Goal: Task Accomplishment & Management: Complete application form

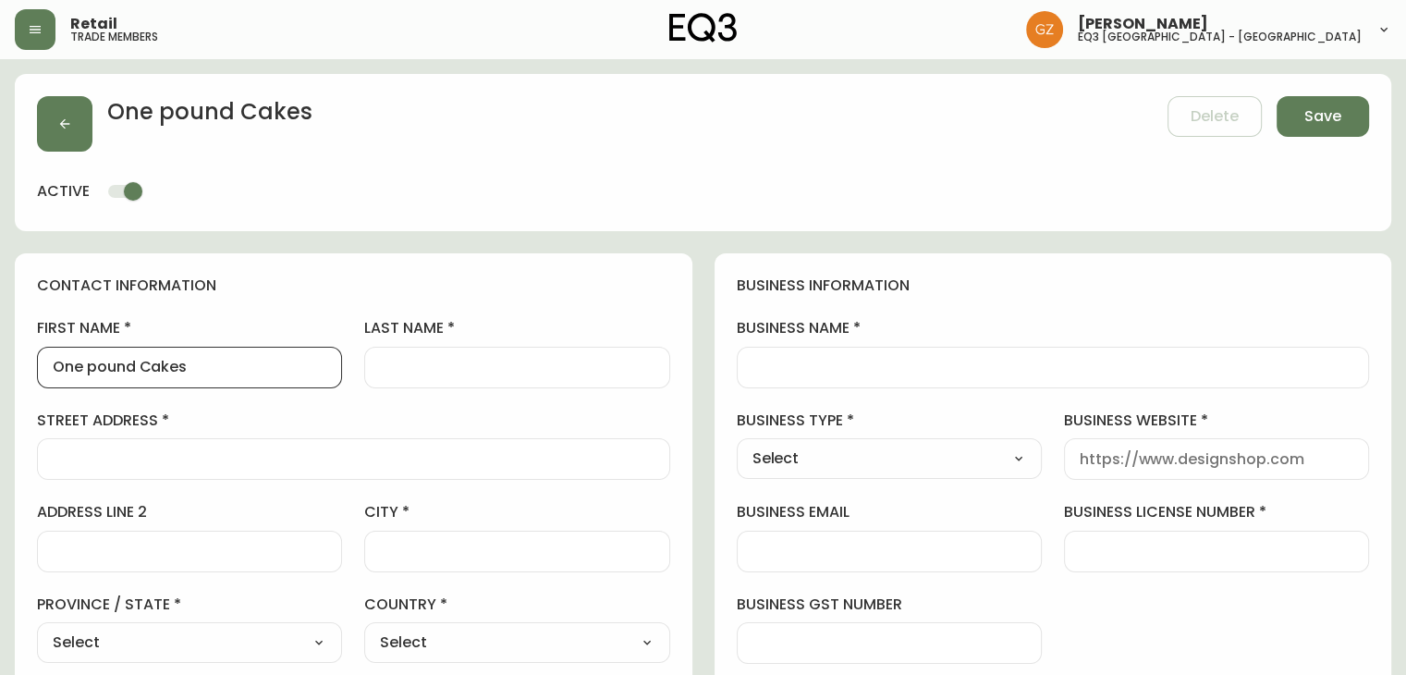
click at [210, 381] on div "One pound Cakes" at bounding box center [189, 368] width 305 height 42
click at [214, 371] on input "One pound Cakes" at bounding box center [190, 368] width 274 height 18
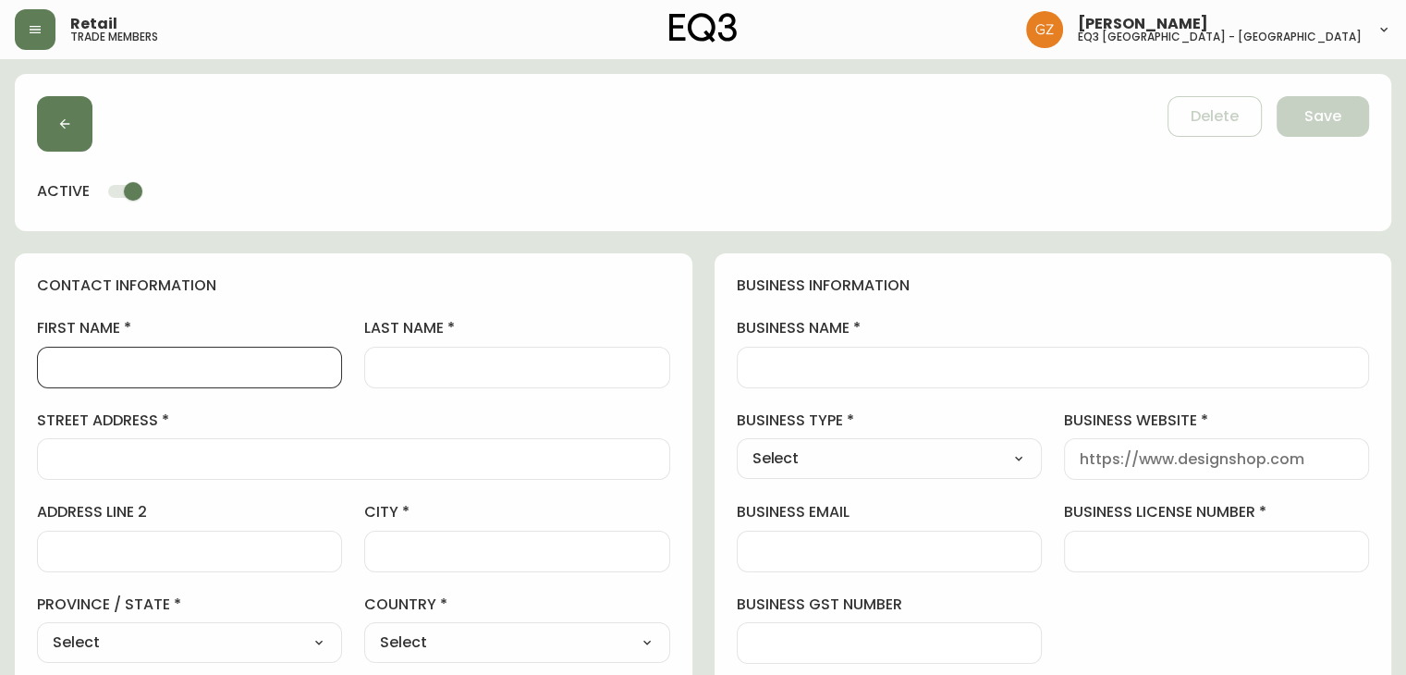
click at [905, 368] on input "business name" at bounding box center [1054, 368] width 602 height 18
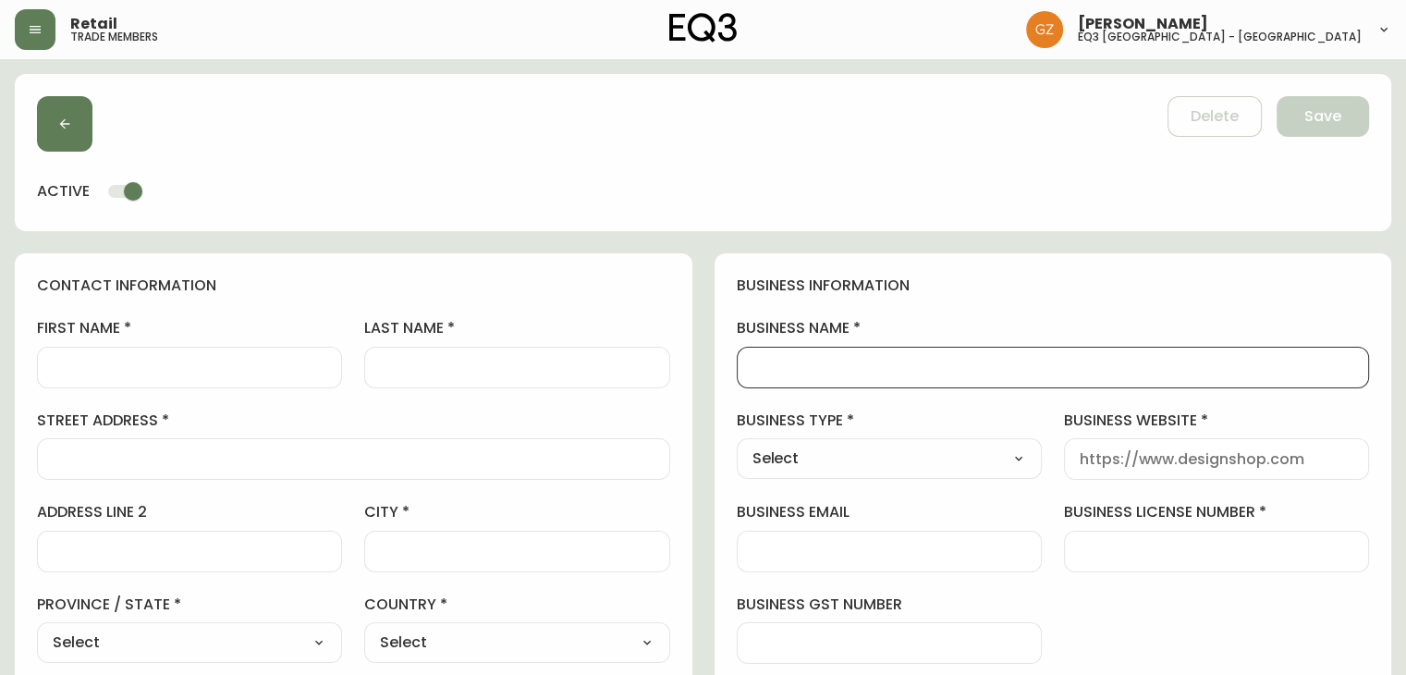
paste input "One pound Cakes"
type input "One pound Cakes"
click at [163, 374] on input "first name" at bounding box center [190, 368] width 274 height 18
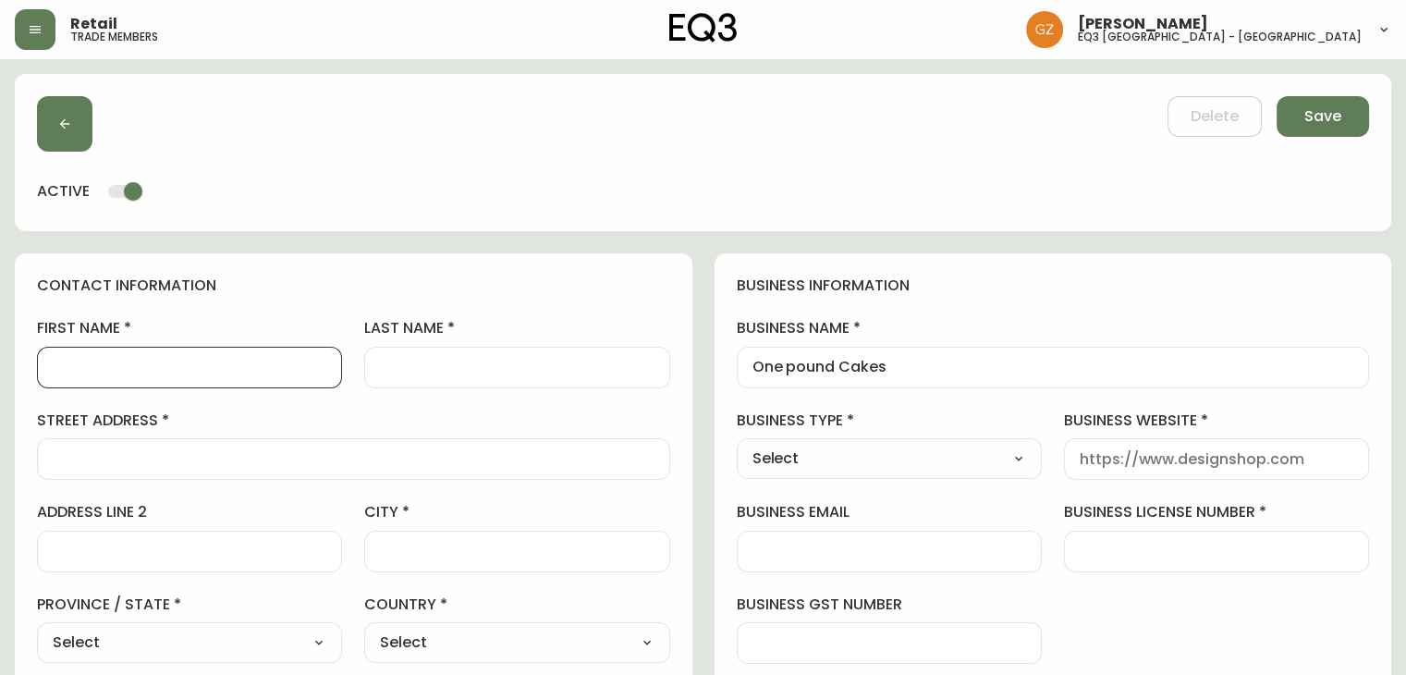
click at [78, 368] on input "first name" at bounding box center [190, 368] width 274 height 18
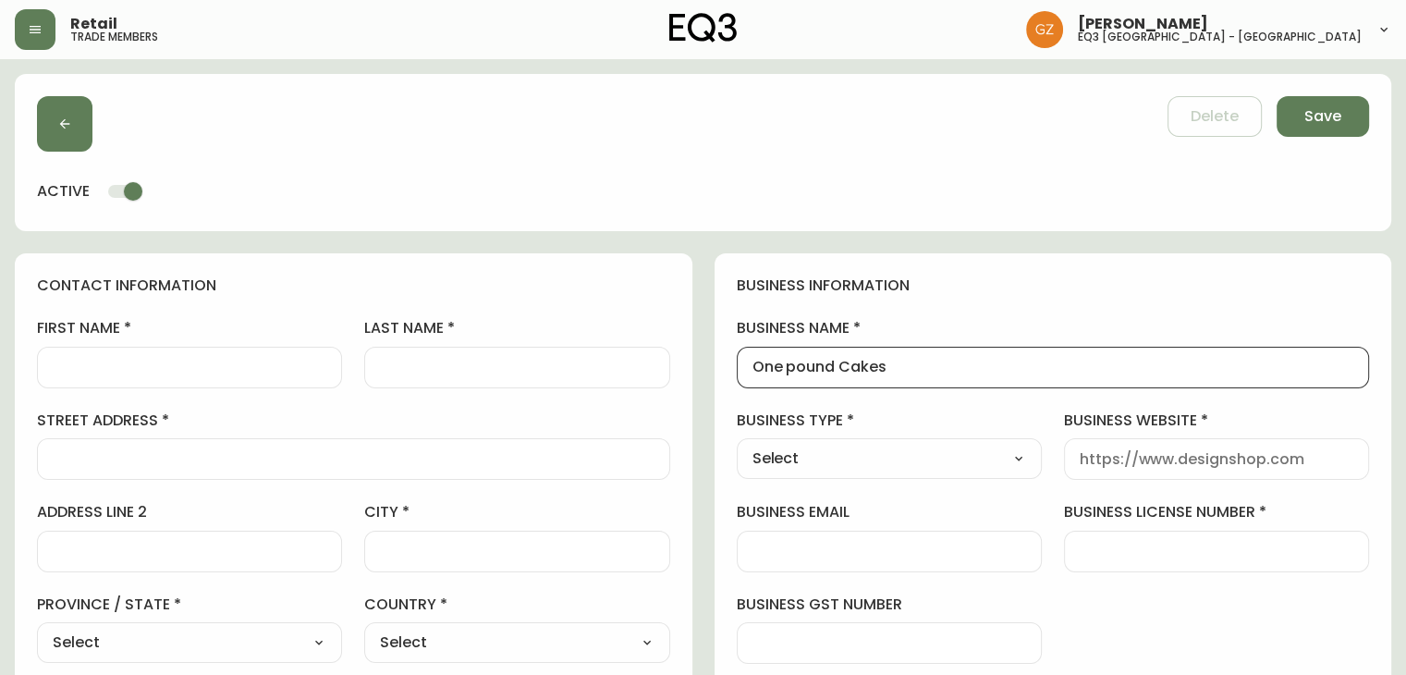
click at [955, 364] on input "One pound Cakes" at bounding box center [1054, 368] width 602 height 18
click at [1280, 469] on div at bounding box center [1216, 459] width 305 height 42
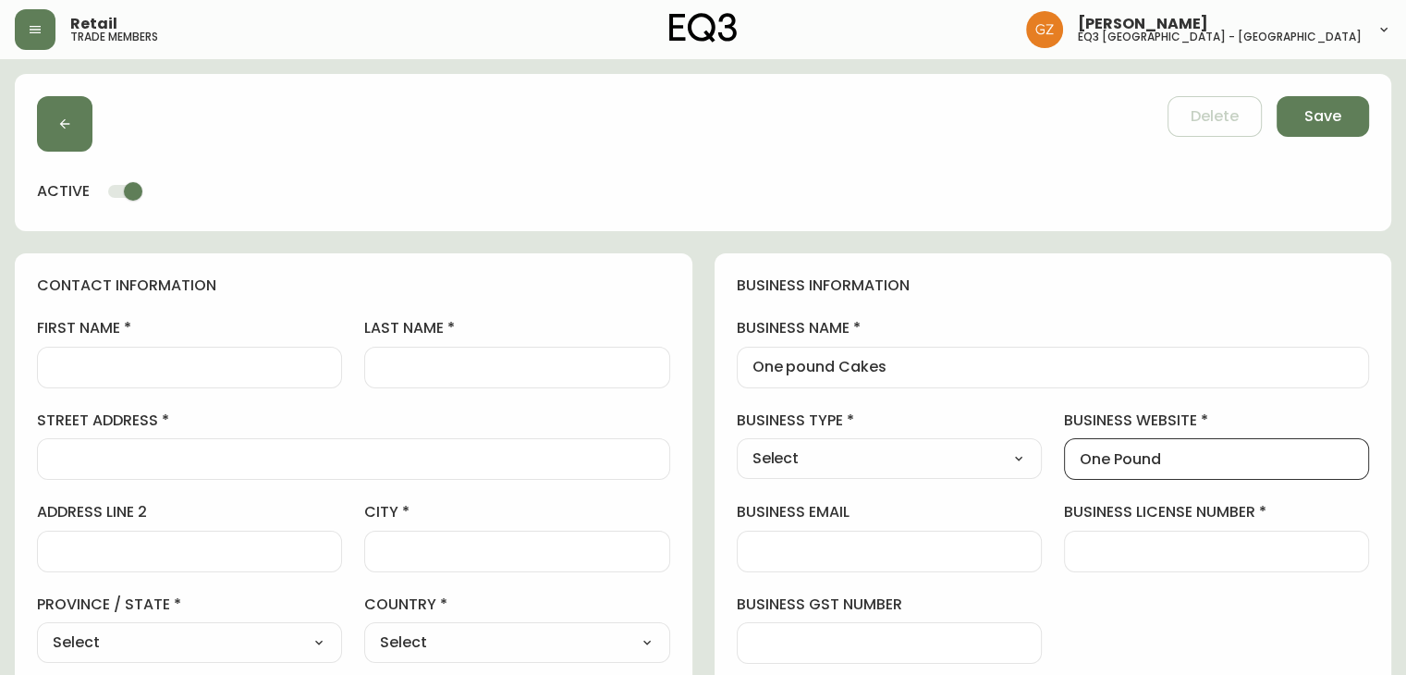
type input "One Pound"
click at [133, 383] on div at bounding box center [189, 368] width 305 height 42
type input "h"
drag, startPoint x: 106, startPoint y: 358, endPoint x: 178, endPoint y: 365, distance: 72.5
click at [106, 359] on input "first name" at bounding box center [190, 368] width 274 height 18
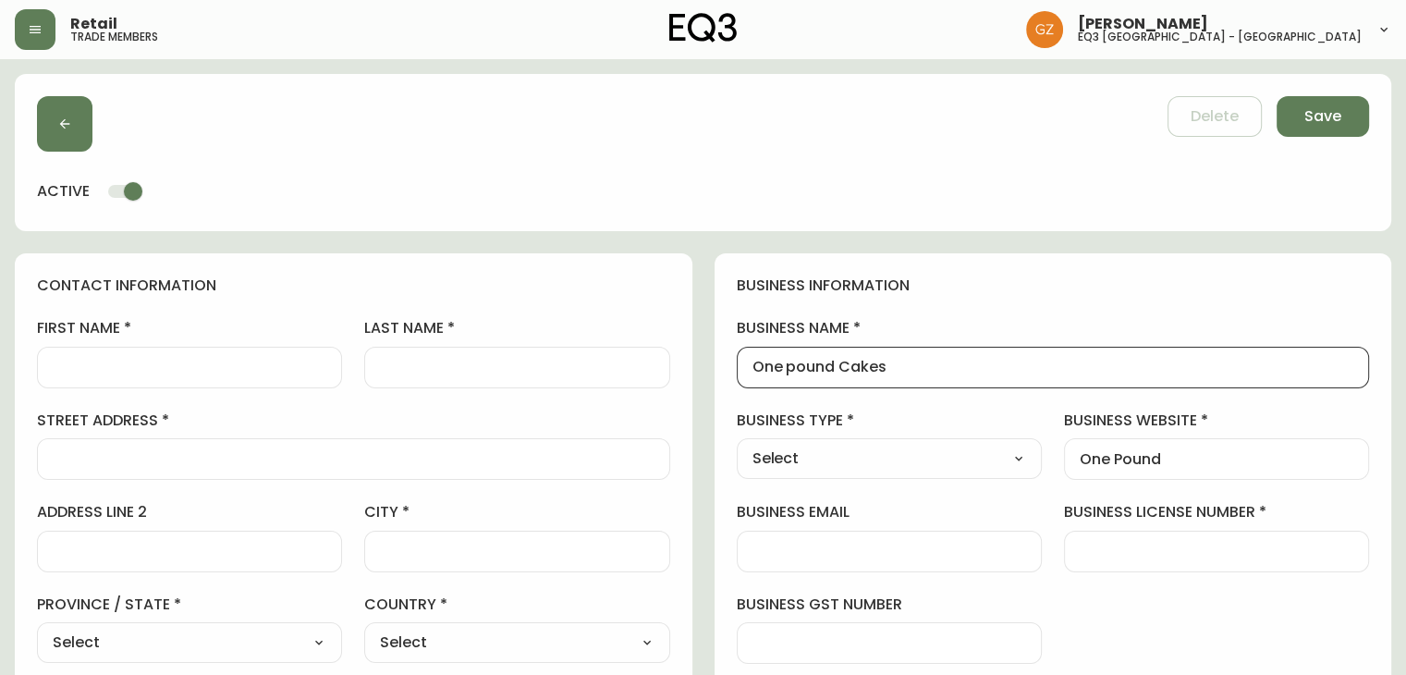
drag, startPoint x: 899, startPoint y: 370, endPoint x: 836, endPoint y: 362, distance: 63.4
click at [836, 362] on input "One pound Cakes" at bounding box center [1054, 368] width 602 height 18
type input "One pound"
click at [829, 448] on select "Select Interior Designer Architect Home Builder Contractor Real Estate Agent Ho…" at bounding box center [889, 459] width 305 height 28
select select "Hospitality"
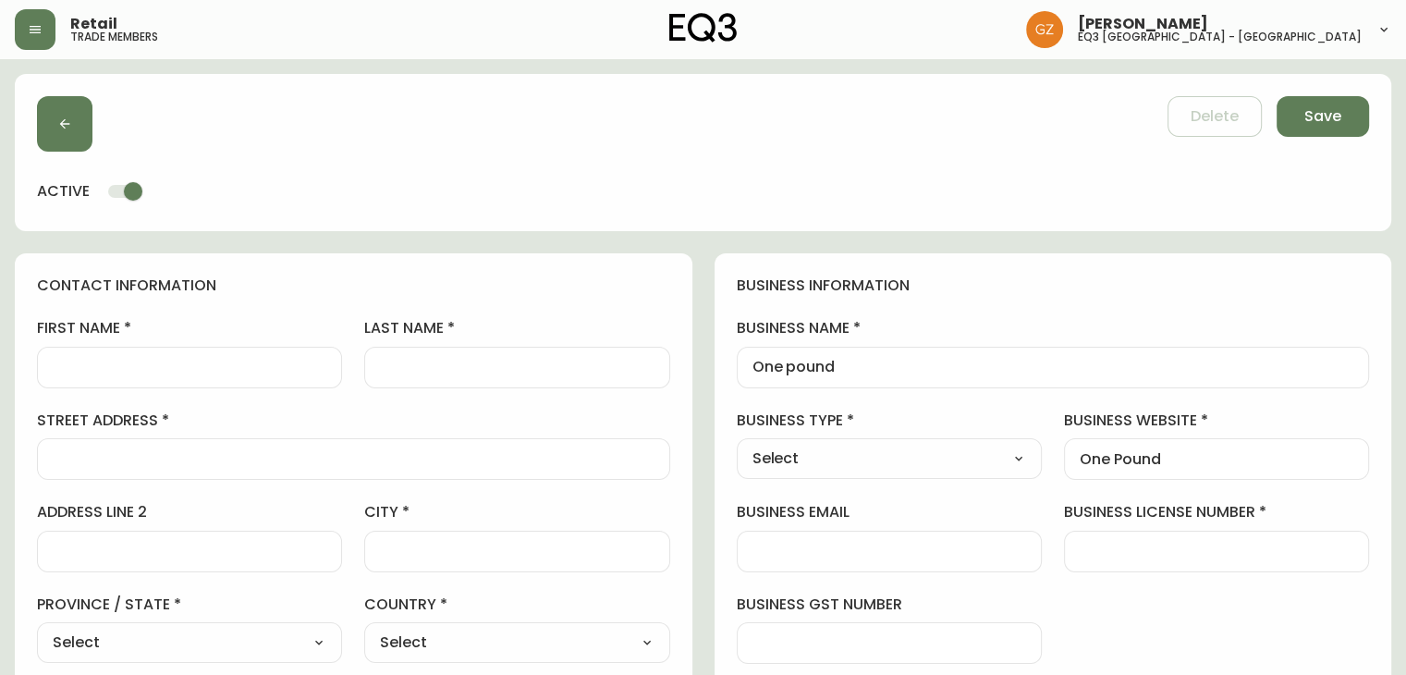
click at [737, 445] on select "Select Interior Designer Architect Home Builder Contractor Real Estate Agent Ho…" at bounding box center [889, 459] width 305 height 28
type input "Hospitality"
click at [923, 552] on input "business email" at bounding box center [890, 552] width 274 height 18
drag, startPoint x: 193, startPoint y: 373, endPoint x: 203, endPoint y: 374, distance: 10.3
click at [193, 373] on input "first name" at bounding box center [190, 368] width 274 height 18
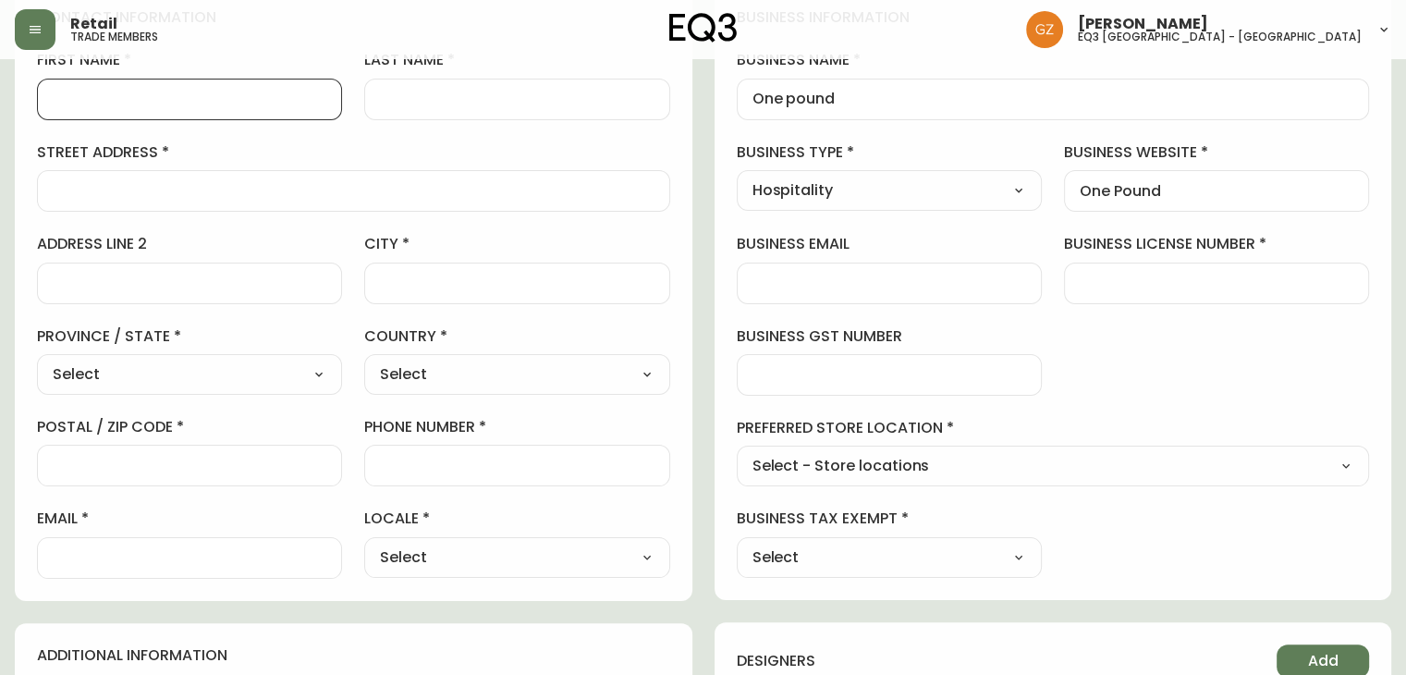
scroll to position [277, 0]
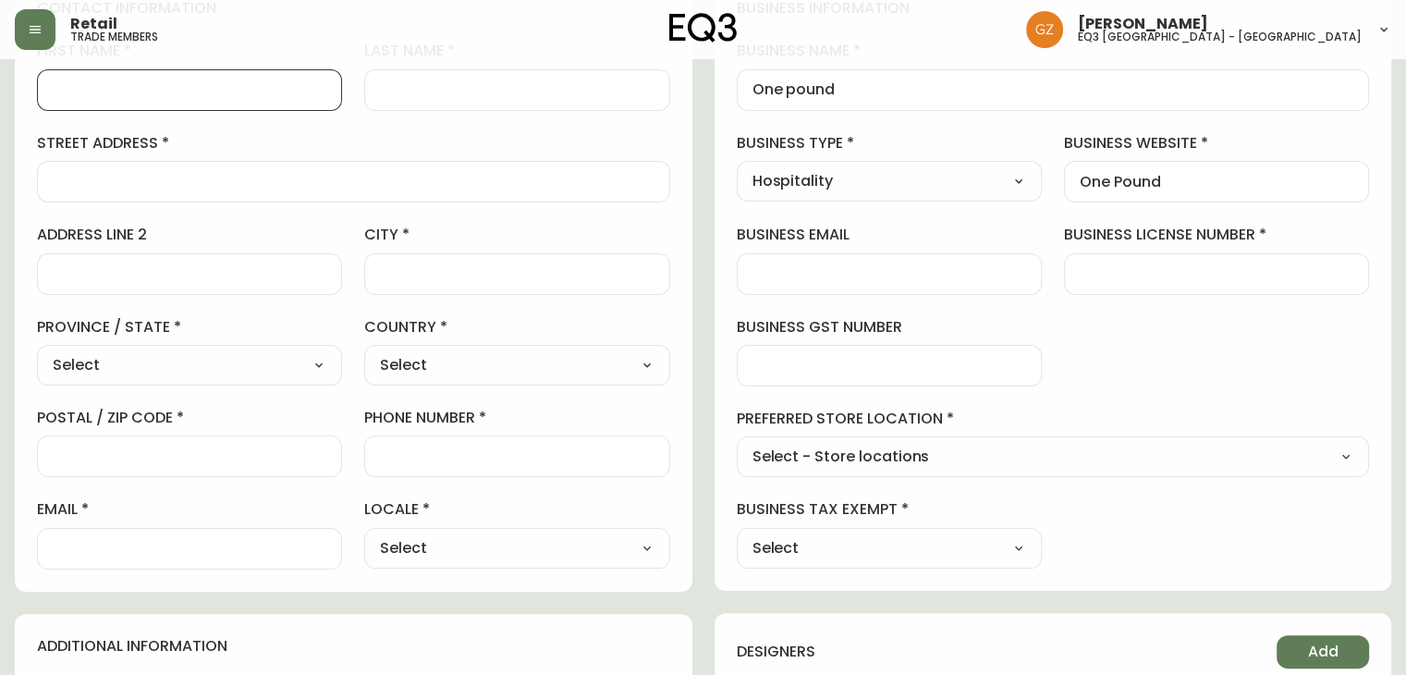
click at [248, 543] on input "email" at bounding box center [190, 549] width 274 height 18
paste input "[EMAIL_ADDRESS][DOMAIN_NAME]"
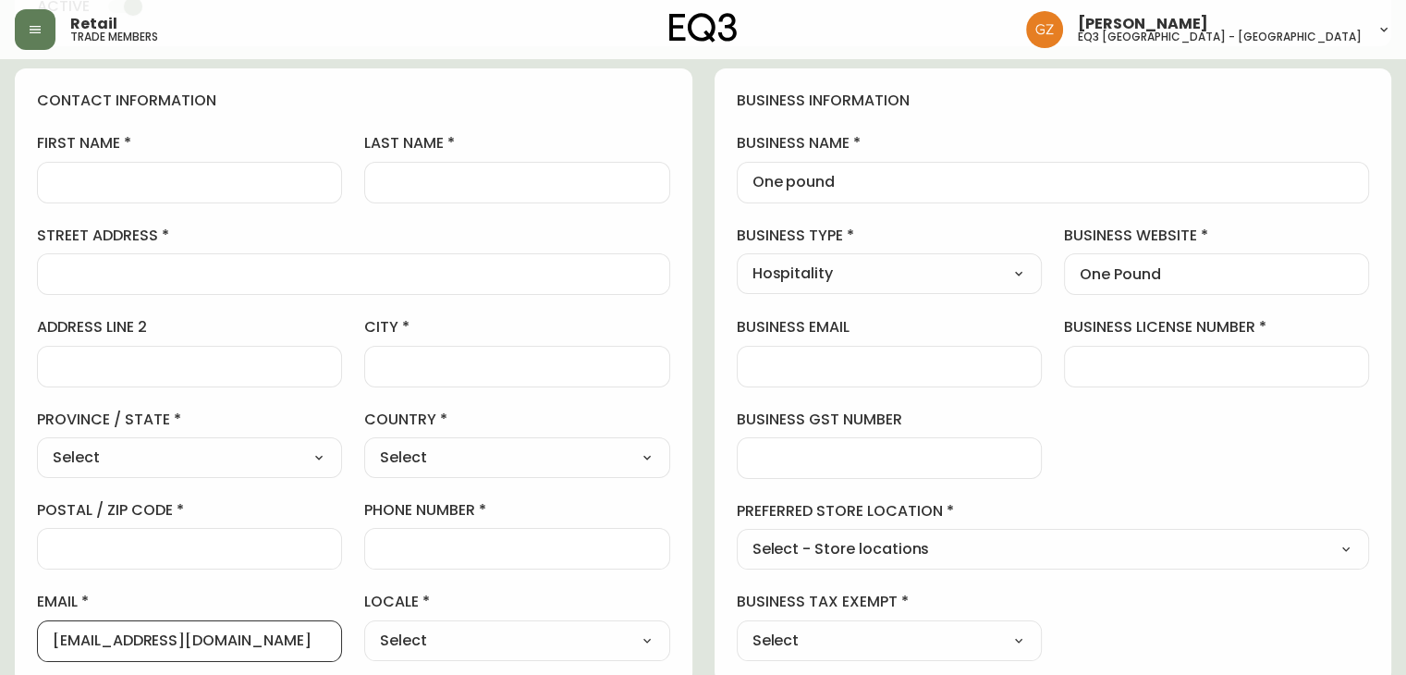
scroll to position [185, 0]
type input "[EMAIL_ADDRESS][DOMAIN_NAME]"
click at [1171, 364] on input "business license number" at bounding box center [1217, 367] width 274 height 18
type input "-"
click at [231, 185] on input "first name" at bounding box center [190, 183] width 274 height 18
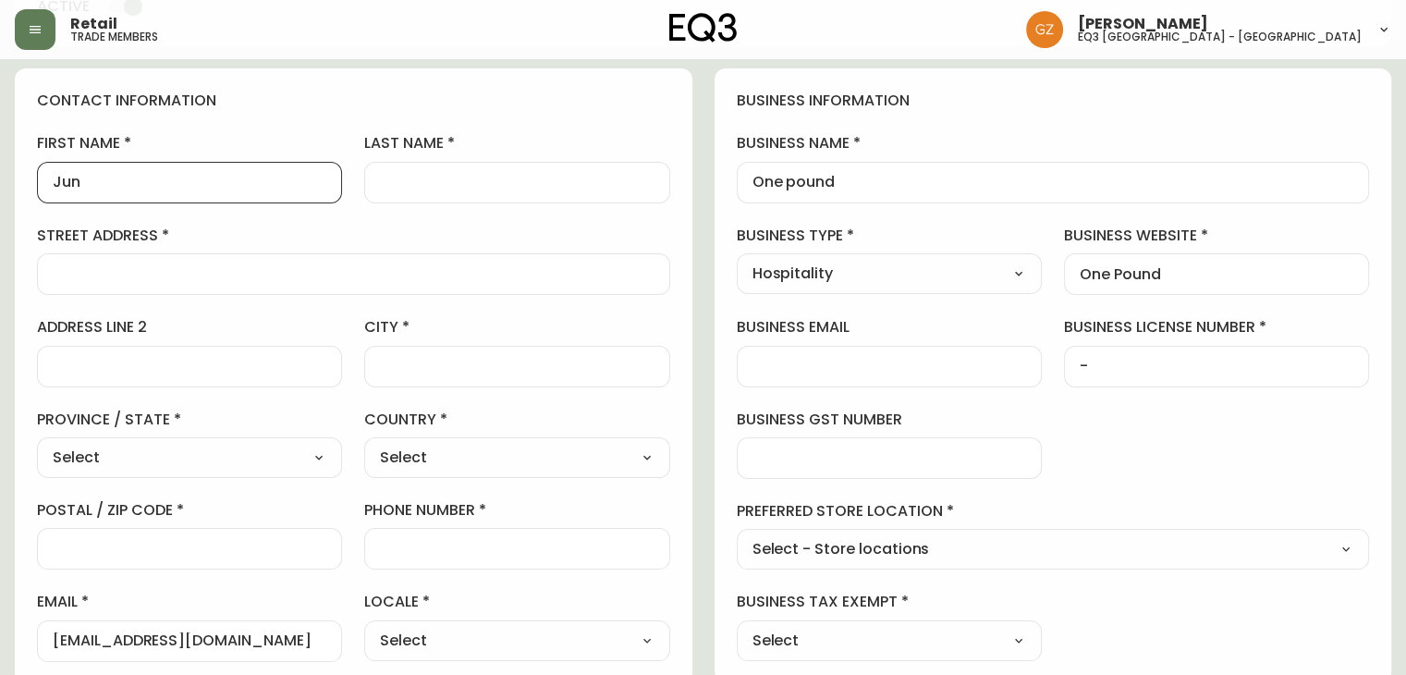
type input "Jun"
